Goal: Task Accomplishment & Management: Manage account settings

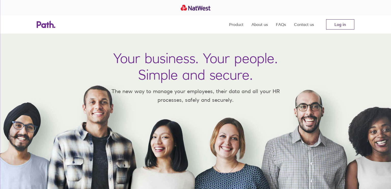
click at [341, 25] on link "Log in" at bounding box center [340, 24] width 28 height 10
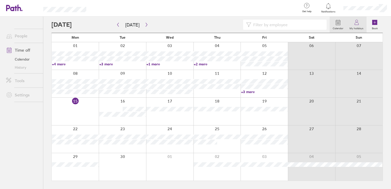
click at [356, 22] on circle at bounding box center [356, 21] width 2 height 2
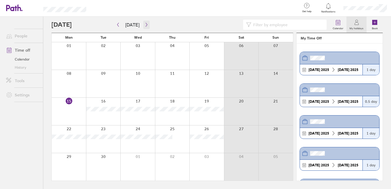
click at [146, 25] on icon "button" at bounding box center [147, 25] width 2 height 4
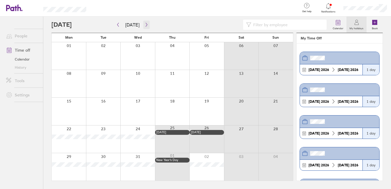
click at [146, 25] on icon "button" at bounding box center [147, 25] width 2 height 4
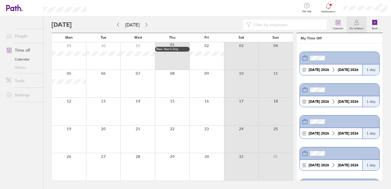
click at [352, 18] on link "My holidays" at bounding box center [356, 25] width 20 height 16
click at [119, 23] on icon "button" at bounding box center [118, 25] width 4 height 4
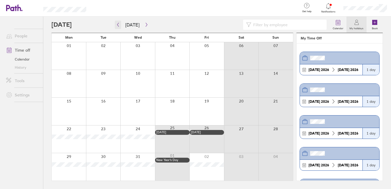
click at [119, 23] on icon "button" at bounding box center [118, 25] width 4 height 4
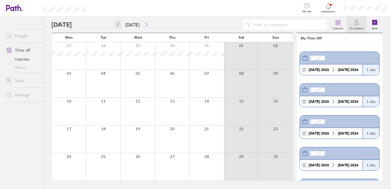
click at [119, 23] on icon "button" at bounding box center [118, 25] width 4 height 4
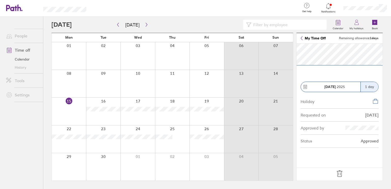
click at [339, 175] on icon at bounding box center [339, 174] width 8 height 8
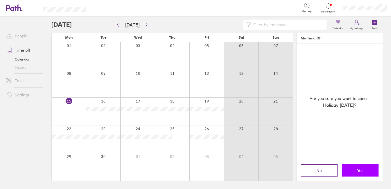
click at [358, 169] on span "Yes" at bounding box center [360, 170] width 6 height 5
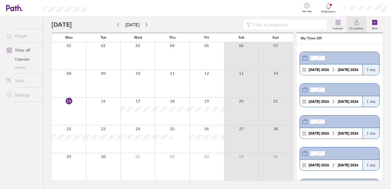
click at [360, 11] on div at bounding box center [365, 8] width 52 height 16
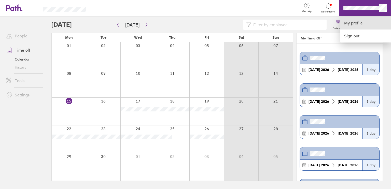
click at [352, 23] on link "My profile" at bounding box center [365, 23] width 51 height 13
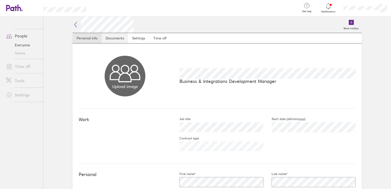
click at [111, 39] on link "Documents" at bounding box center [115, 38] width 26 height 10
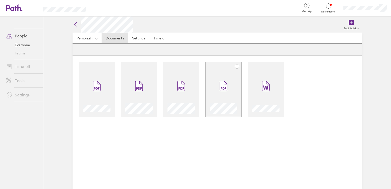
click at [225, 99] on span at bounding box center [223, 86] width 21 height 31
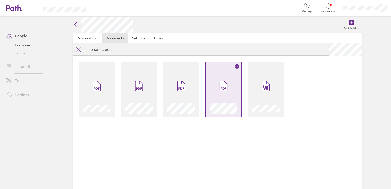
click at [75, 24] on icon at bounding box center [76, 24] width 2 height 5
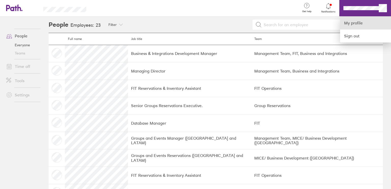
click at [350, 20] on link "My profile" at bounding box center [365, 23] width 51 height 13
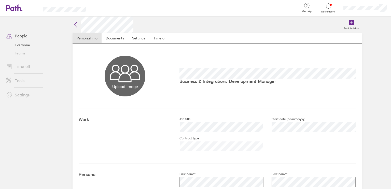
click at [19, 36] on link "People" at bounding box center [22, 36] width 41 height 10
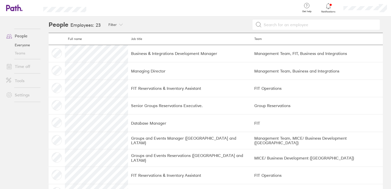
click at [20, 43] on link "Everyone" at bounding box center [22, 45] width 41 height 8
click at [20, 45] on link "Everyone" at bounding box center [22, 45] width 41 height 8
click at [21, 66] on link "Time off" at bounding box center [22, 66] width 41 height 10
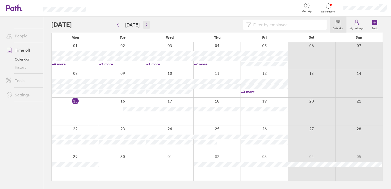
click at [145, 23] on icon "button" at bounding box center [147, 25] width 4 height 4
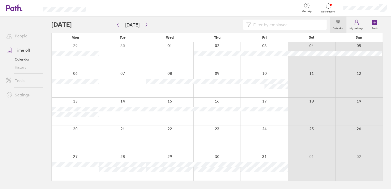
click at [66, 92] on div at bounding box center [75, 83] width 47 height 27
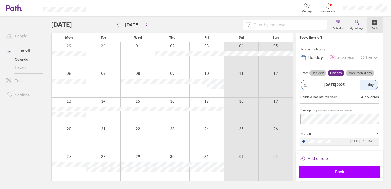
click at [332, 167] on button "Book" at bounding box center [339, 172] width 80 height 12
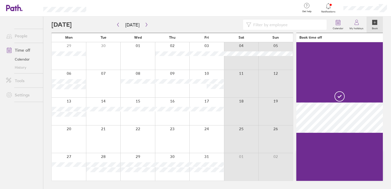
click at [108, 89] on div at bounding box center [103, 83] width 35 height 27
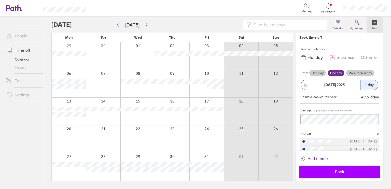
click at [336, 171] on span "Book" at bounding box center [339, 171] width 73 height 5
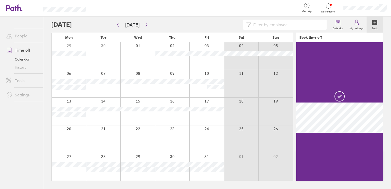
click at [135, 91] on div at bounding box center [137, 83] width 35 height 27
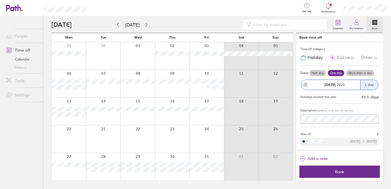
click at [135, 91] on div at bounding box center [137, 83] width 35 height 27
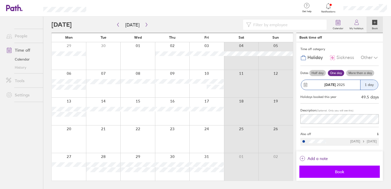
click at [337, 169] on button "Book" at bounding box center [339, 172] width 80 height 12
